Goal: Task Accomplishment & Management: Manage account settings

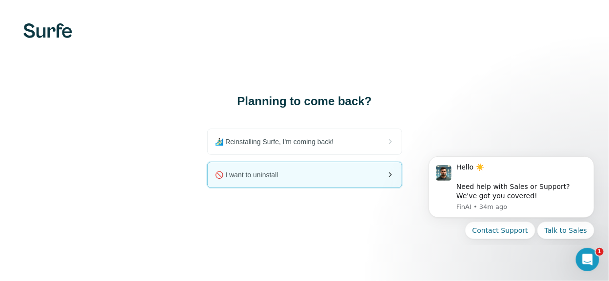
click at [322, 174] on div "🚫 I want to uninstall" at bounding box center [305, 174] width 194 height 25
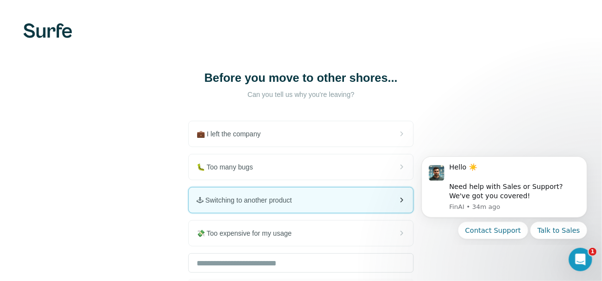
click at [380, 213] on div "🕹 Switching to another product" at bounding box center [301, 200] width 224 height 25
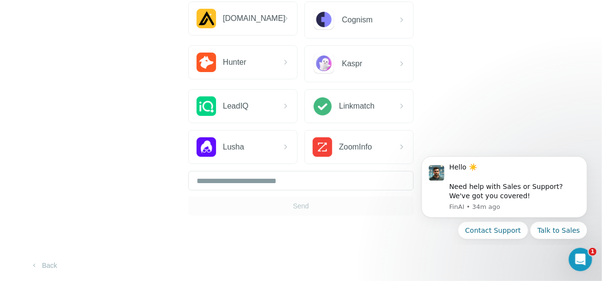
scroll to position [138, 0]
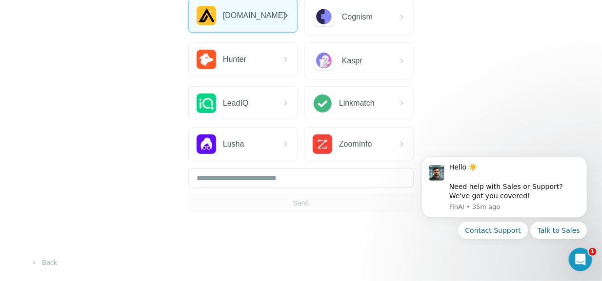
click at [236, 23] on div "[DOMAIN_NAME]" at bounding box center [238, 16] width 83 height 20
